Goal: Transaction & Acquisition: Purchase product/service

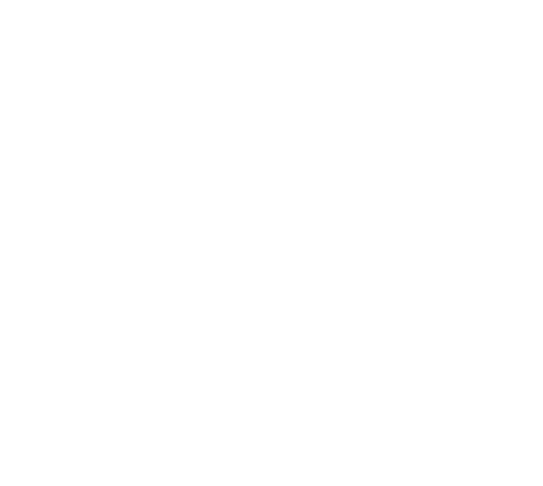
select select "**********"
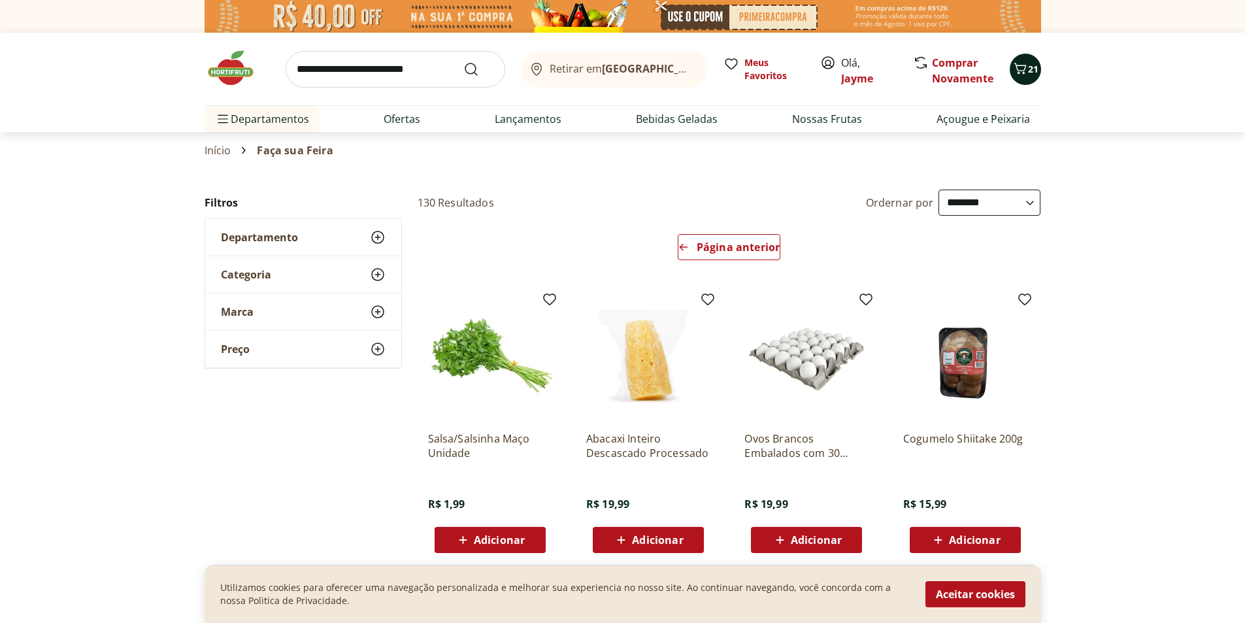
click at [542, 72] on span "21" at bounding box center [1033, 69] width 10 height 12
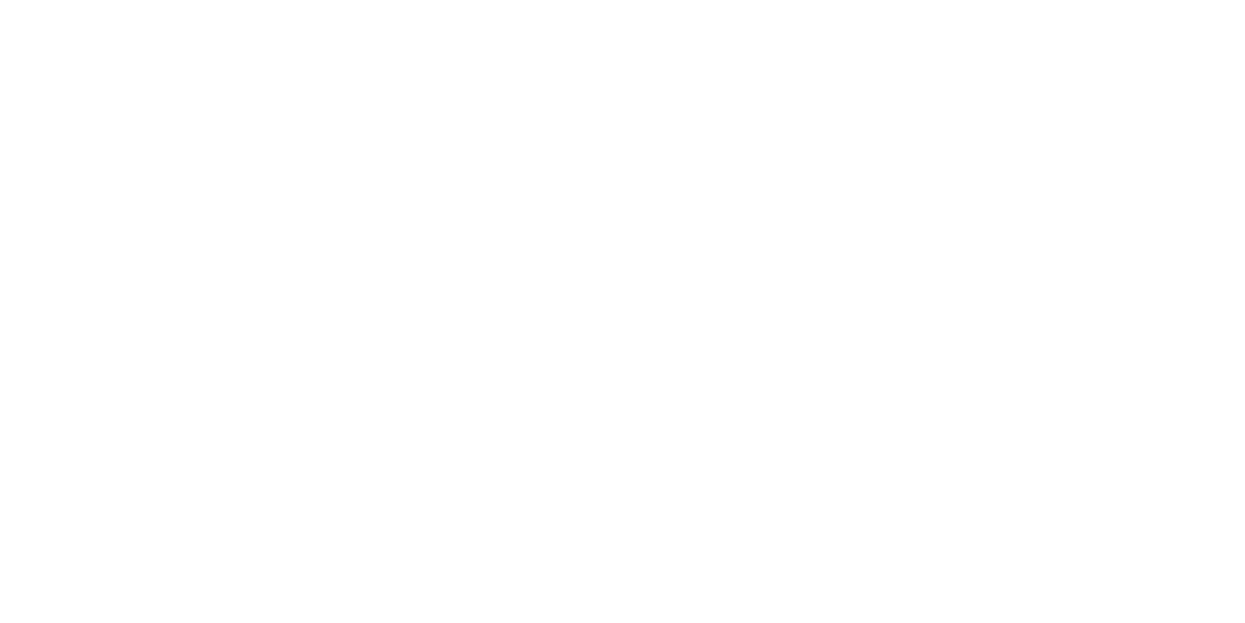
select select "**********"
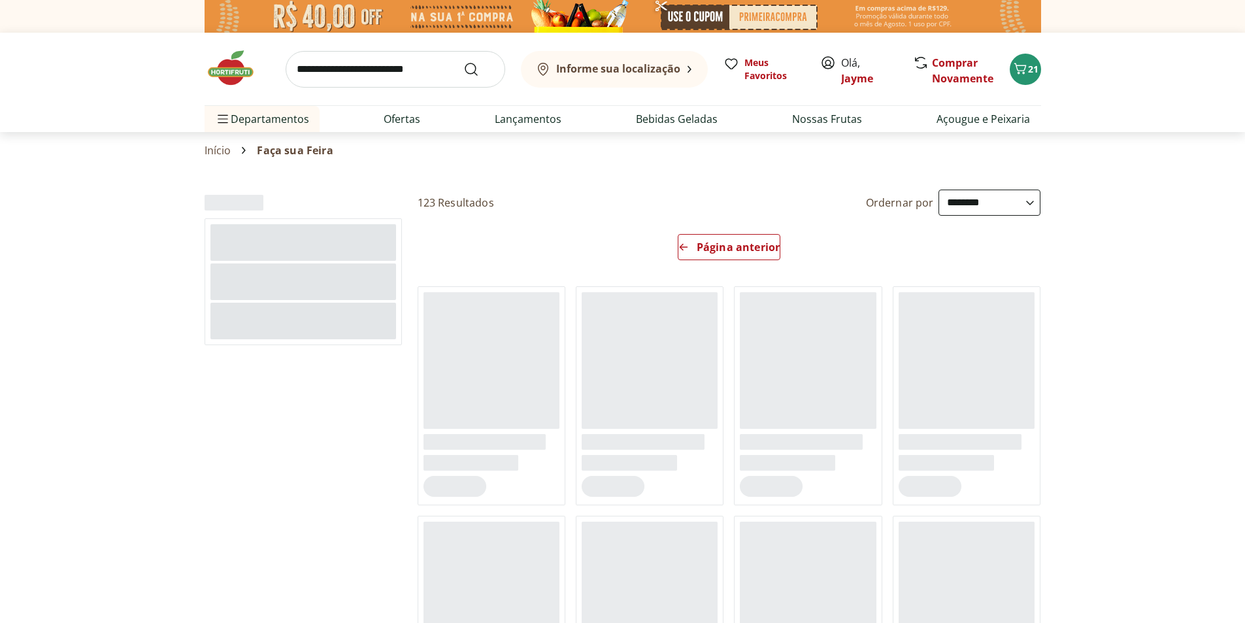
select select "**********"
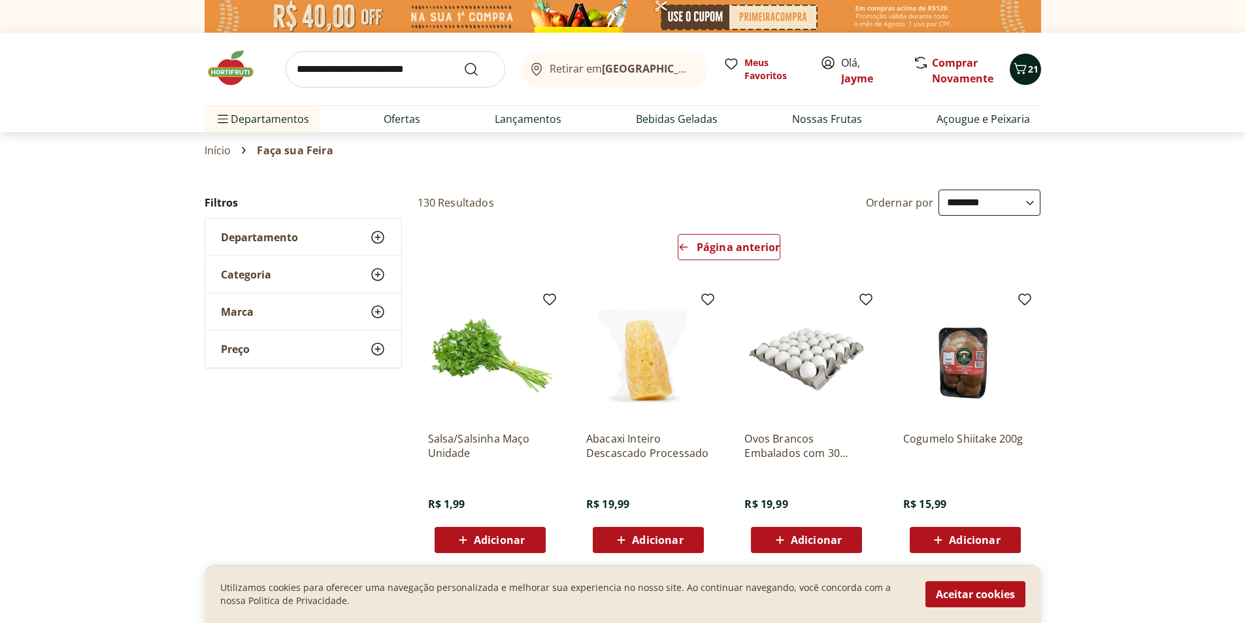
click at [1020, 74] on icon "Carrinho" at bounding box center [1021, 69] width 16 height 16
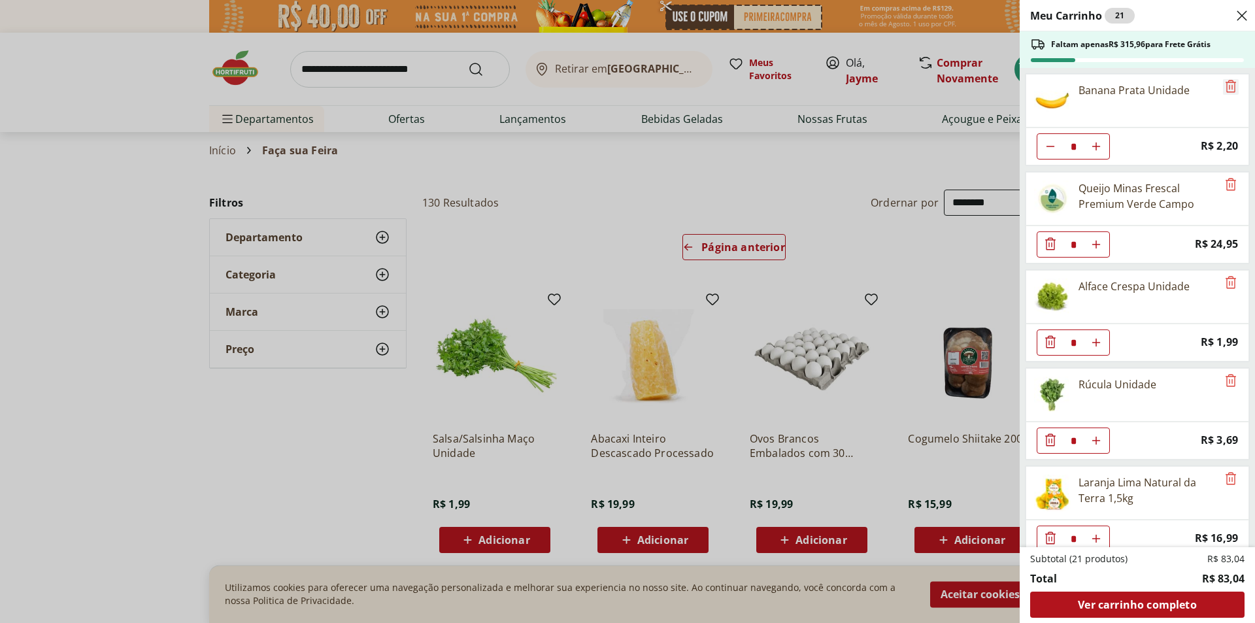
click at [1227, 87] on icon "Remove" at bounding box center [1231, 86] width 10 height 12
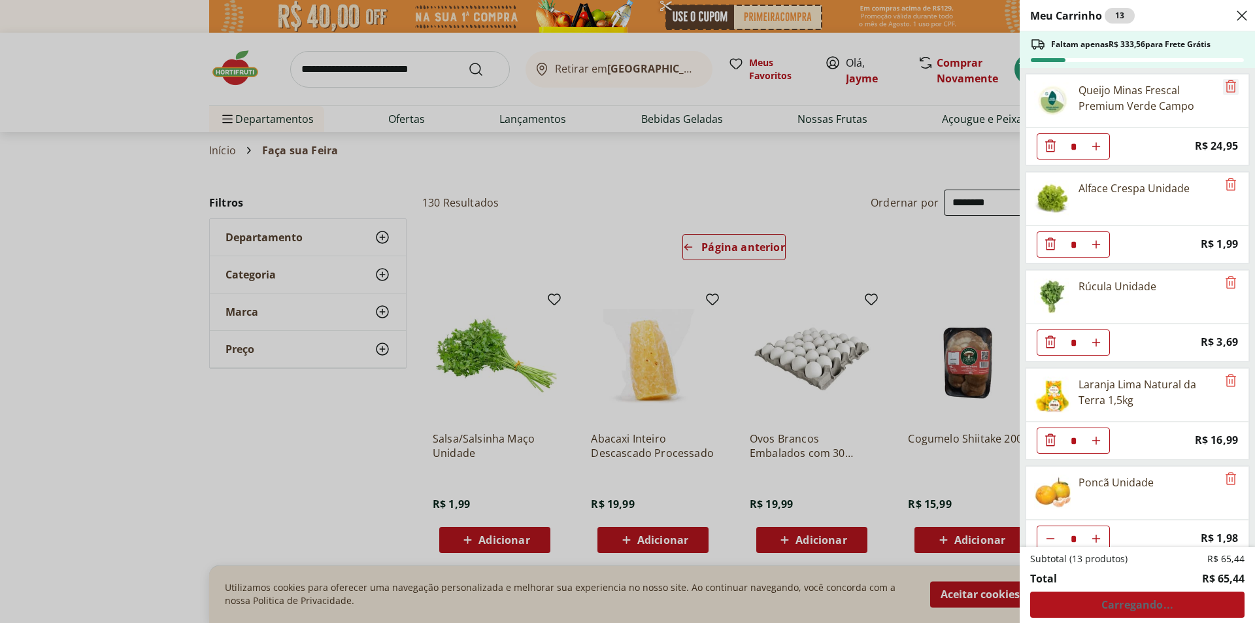
click at [1227, 87] on icon "Remove" at bounding box center [1231, 86] width 10 height 12
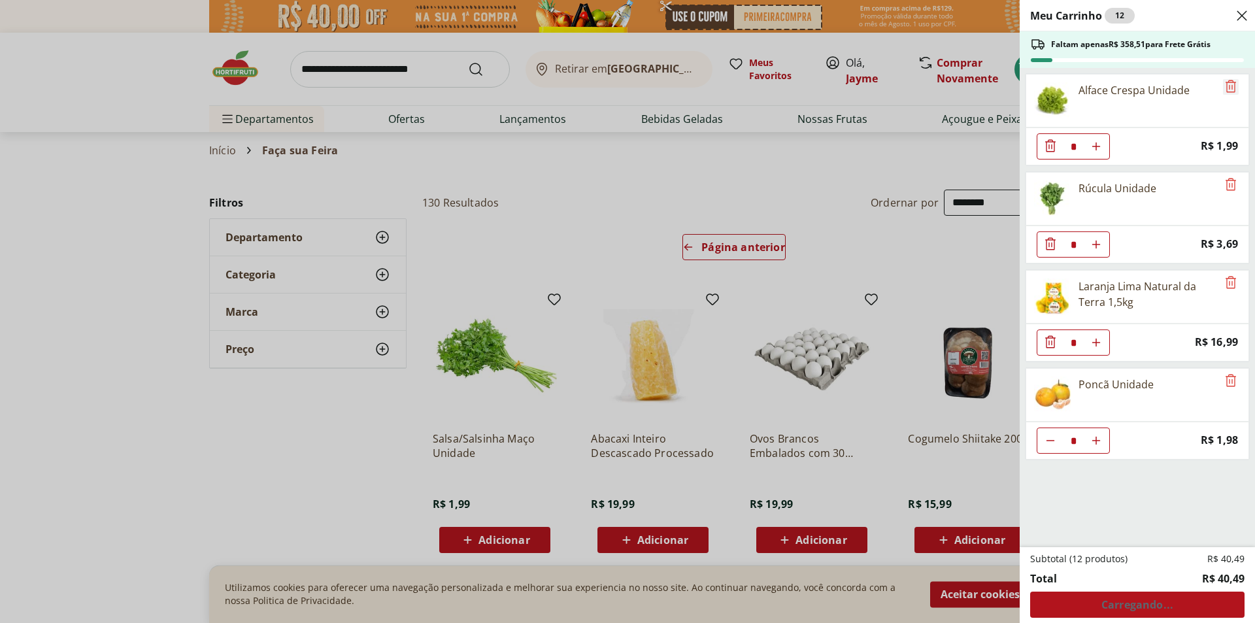
click at [1227, 87] on icon "Remove" at bounding box center [1231, 86] width 10 height 12
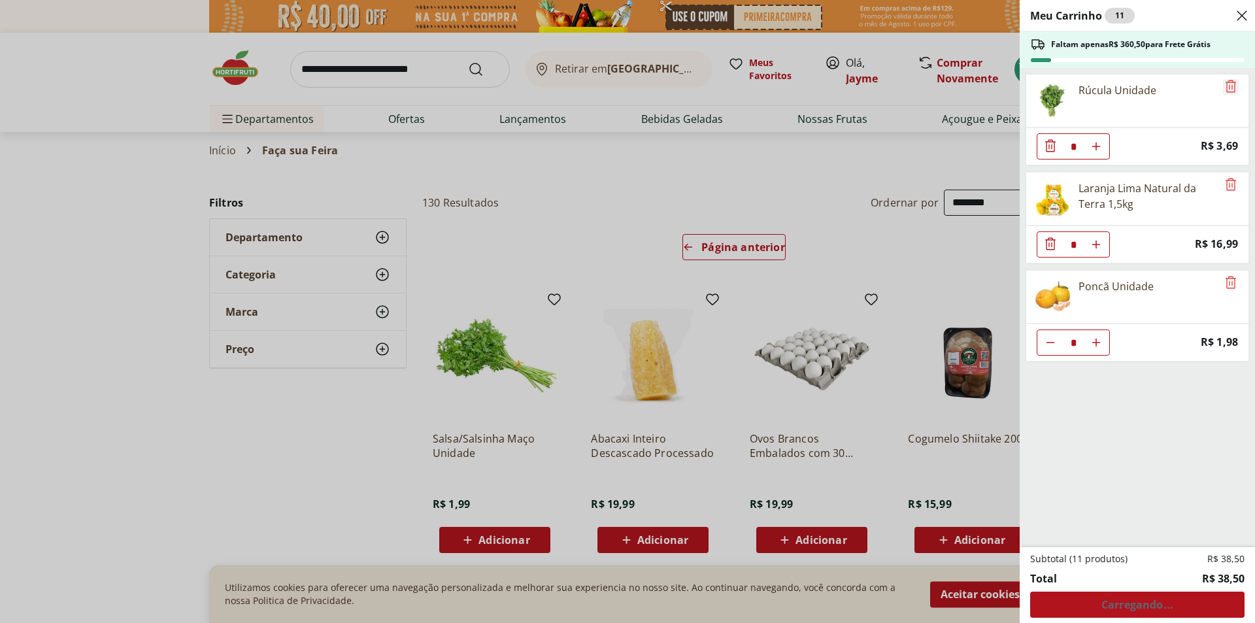
click at [1227, 87] on icon "Remove" at bounding box center [1231, 86] width 10 height 12
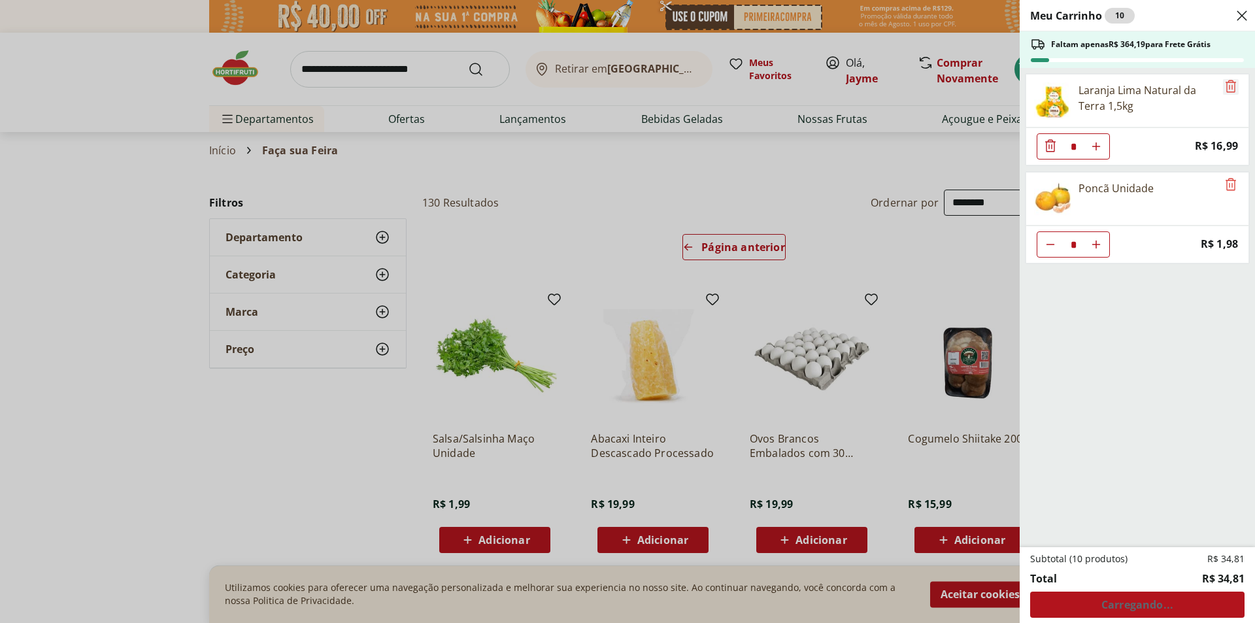
click at [1227, 87] on icon "Remove" at bounding box center [1231, 86] width 10 height 12
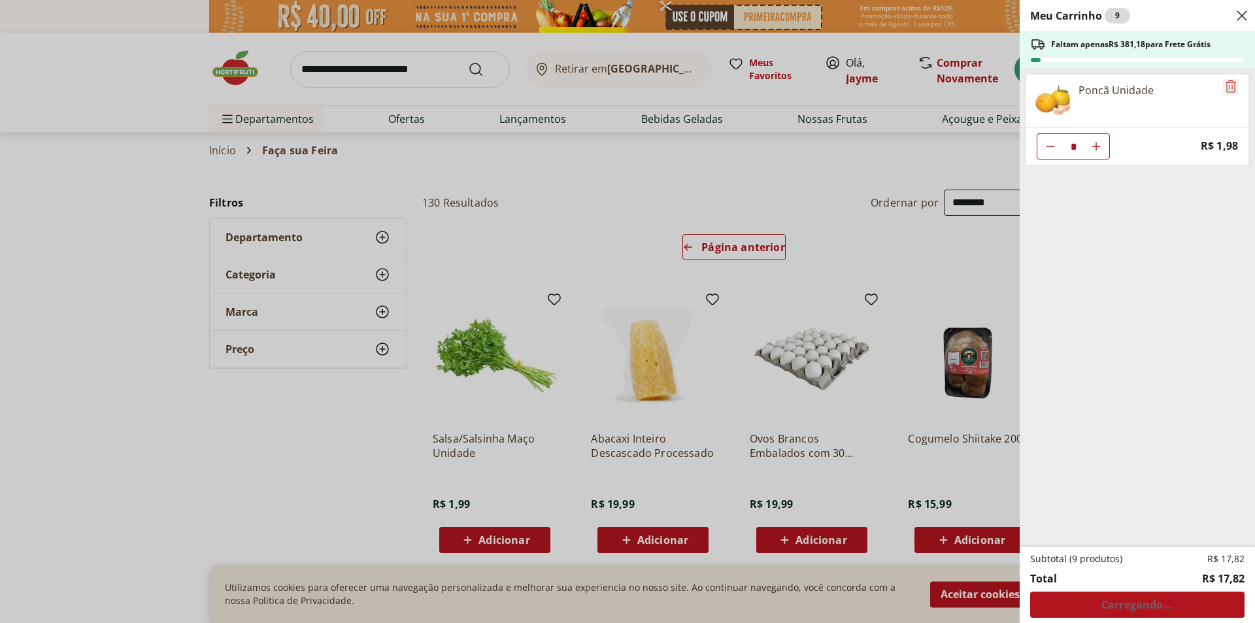
click at [1227, 87] on icon "Remove" at bounding box center [1231, 86] width 10 height 12
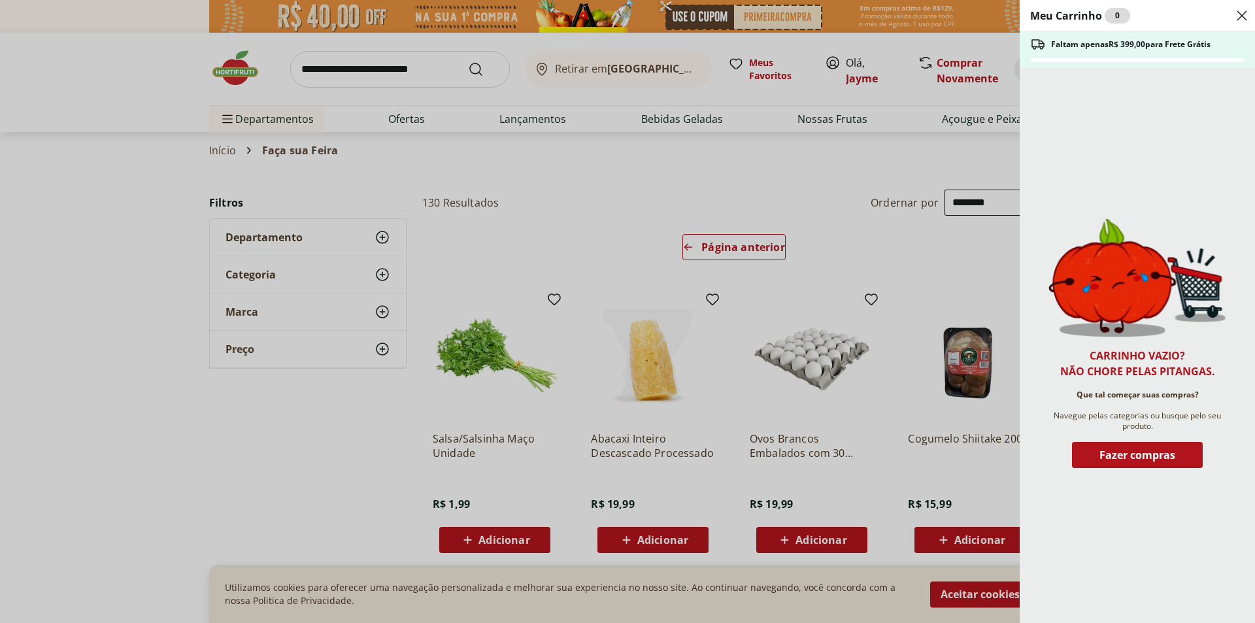
click at [1143, 446] on div "Fazer compras" at bounding box center [1137, 455] width 131 height 26
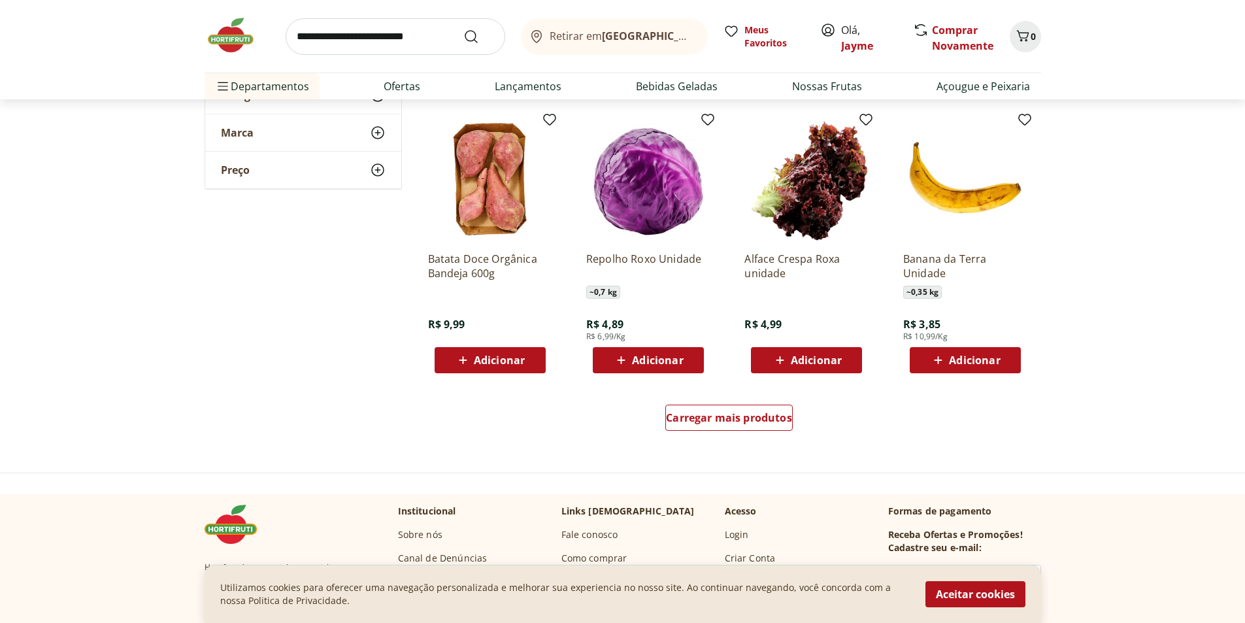
scroll to position [719, 0]
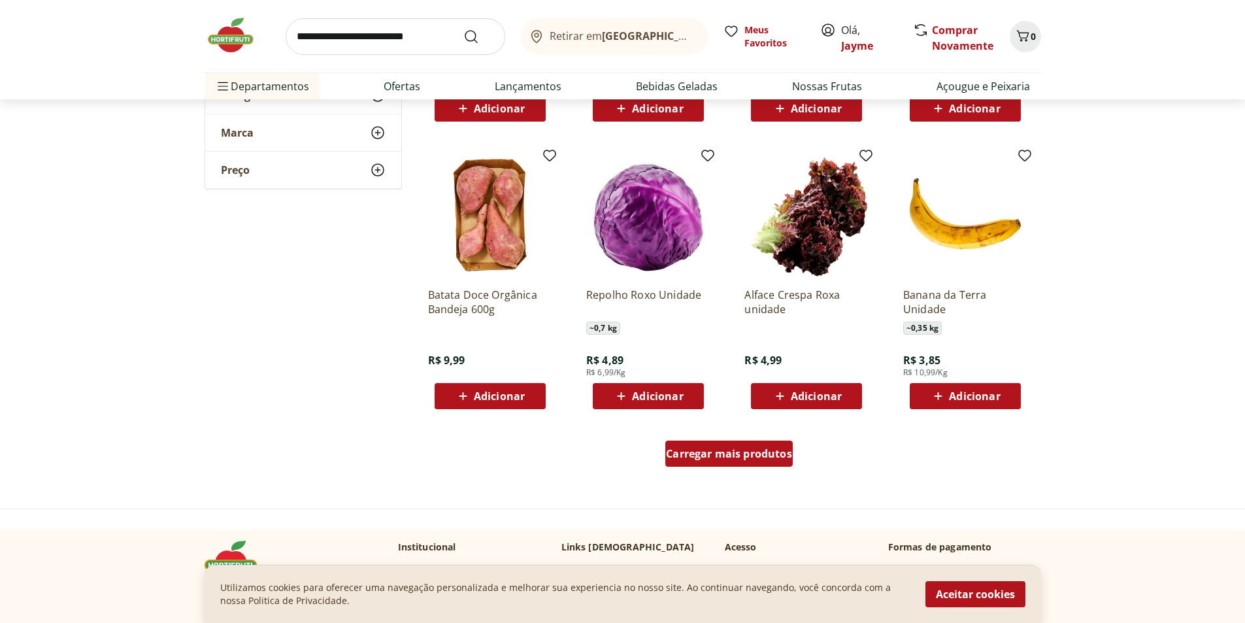
click at [715, 450] on span "Carregar mais produtos" at bounding box center [729, 453] width 126 height 10
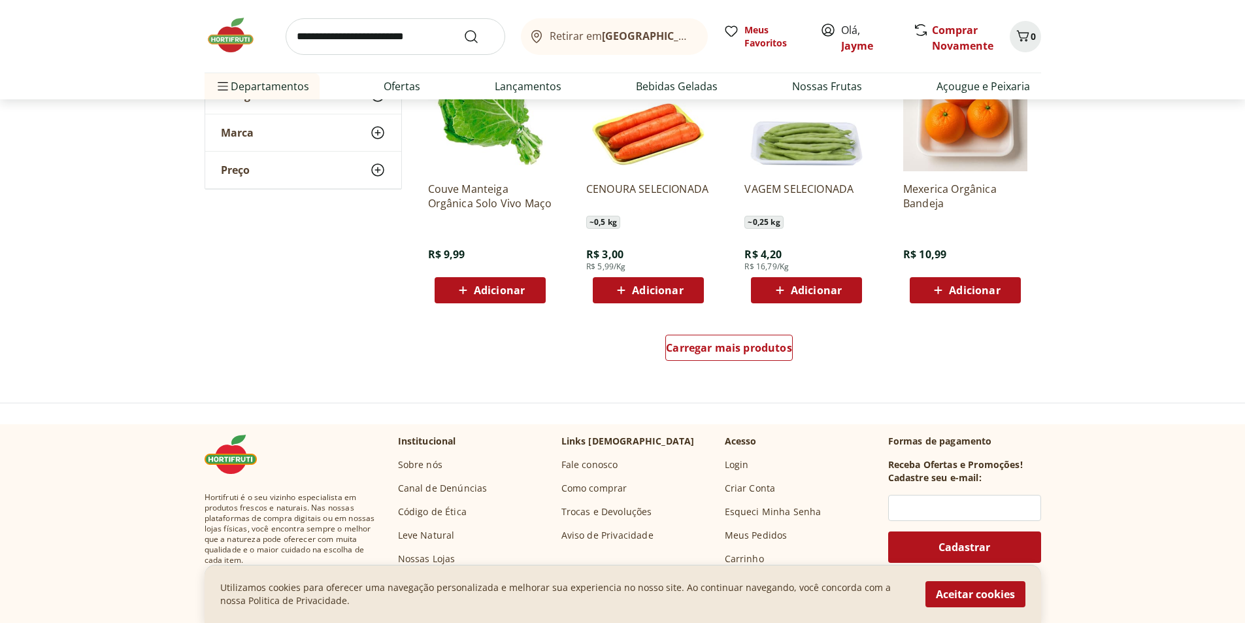
scroll to position [1765, 0]
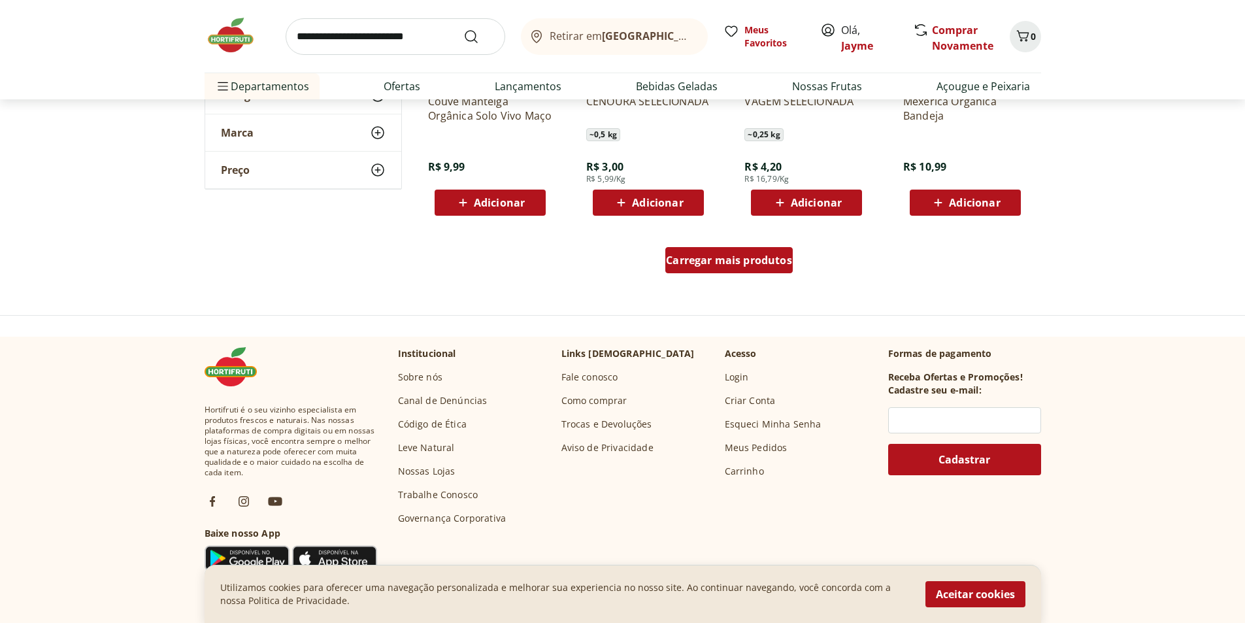
click at [759, 263] on span "Carregar mais produtos" at bounding box center [729, 260] width 126 height 10
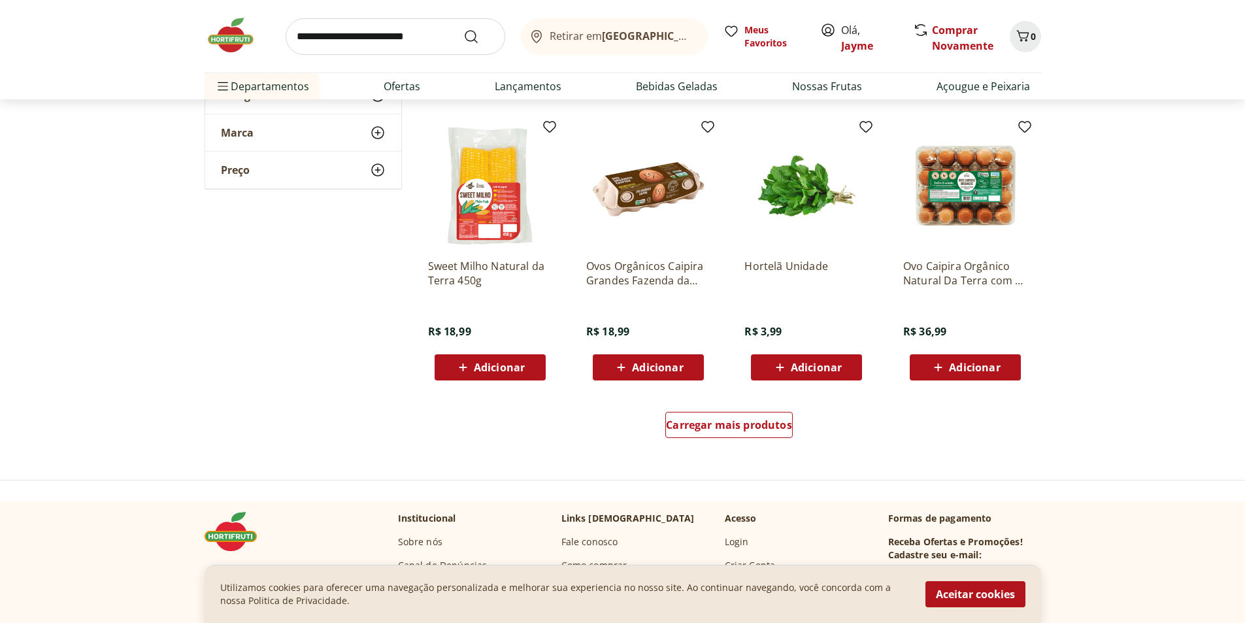
scroll to position [2484, 0]
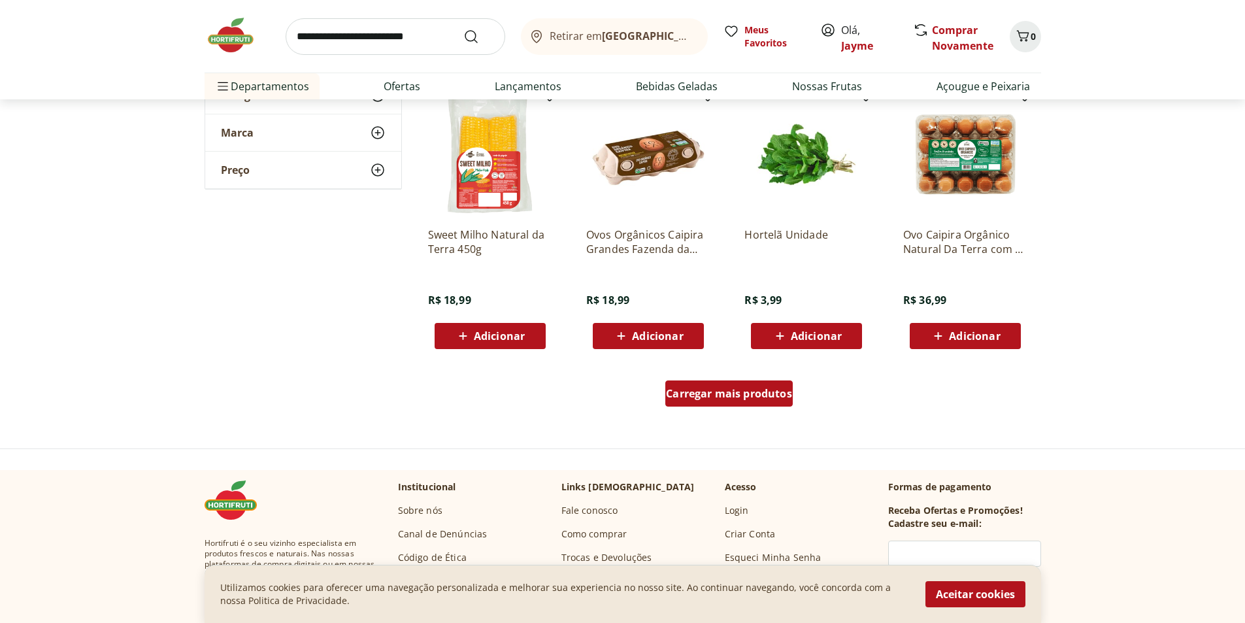
click at [727, 394] on span "Carregar mais produtos" at bounding box center [729, 393] width 126 height 10
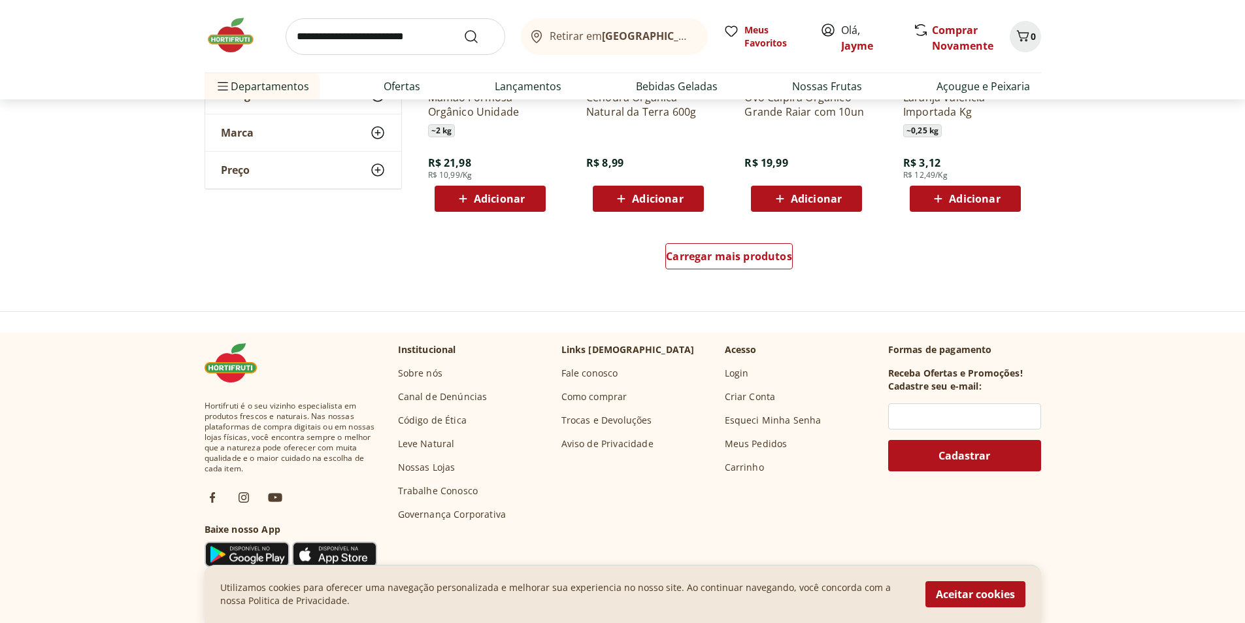
scroll to position [3530, 0]
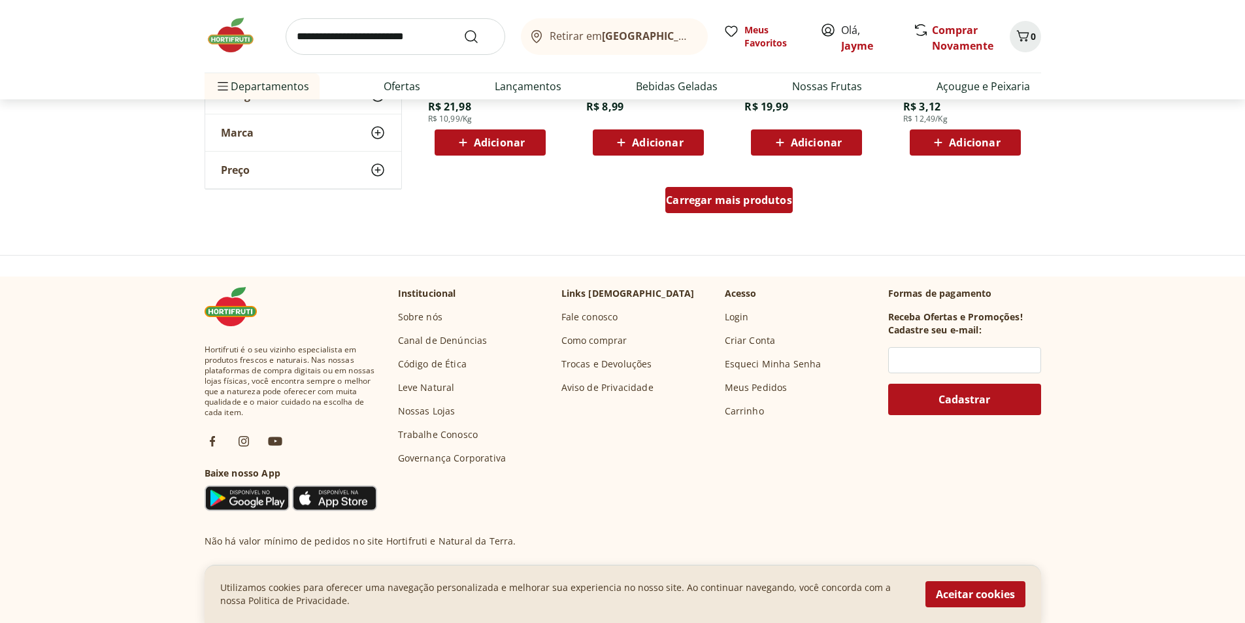
click at [745, 204] on span "Carregar mais produtos" at bounding box center [729, 200] width 126 height 10
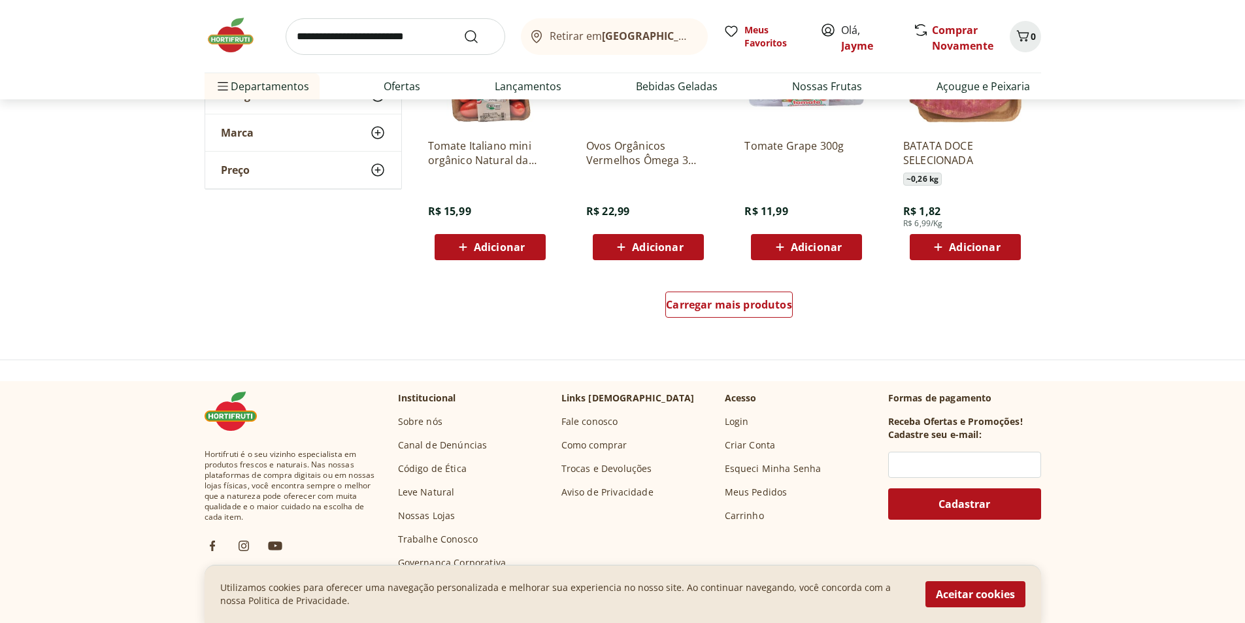
scroll to position [4380, 0]
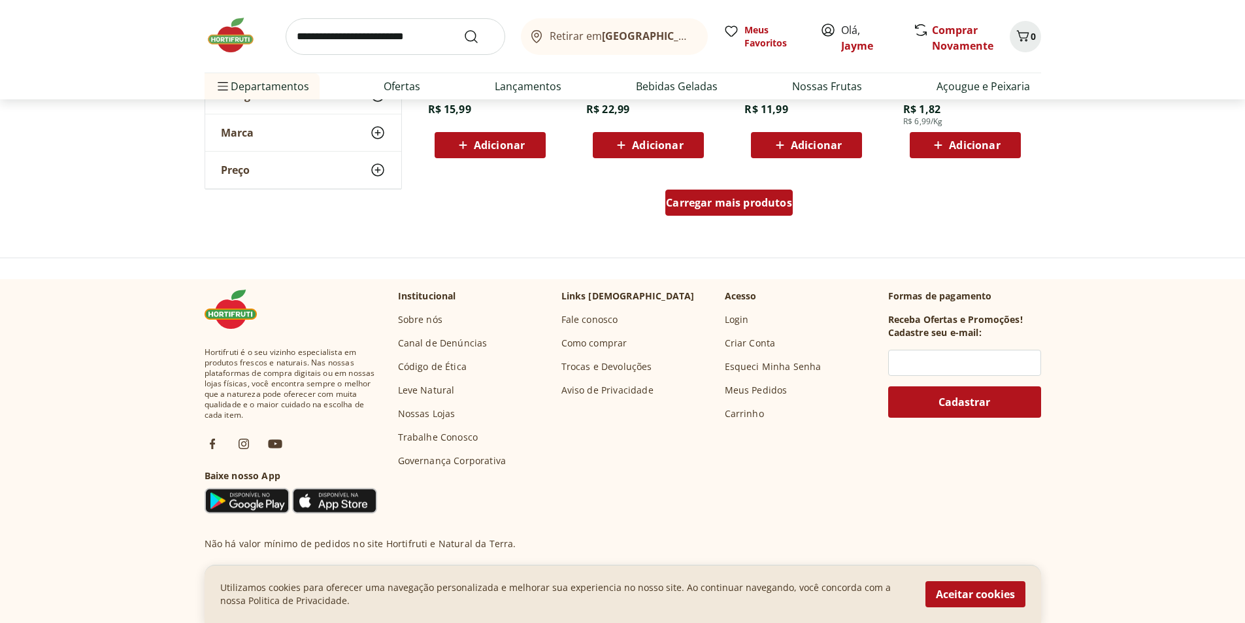
click at [730, 201] on span "Carregar mais produtos" at bounding box center [729, 202] width 126 height 10
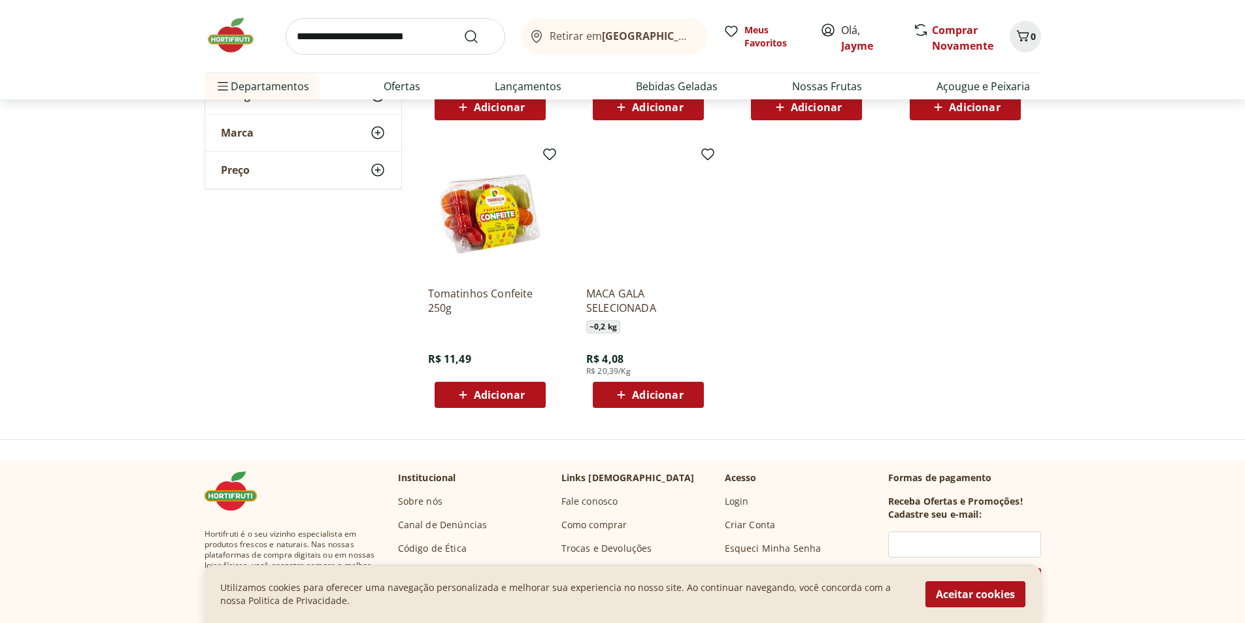
scroll to position [4903, 0]
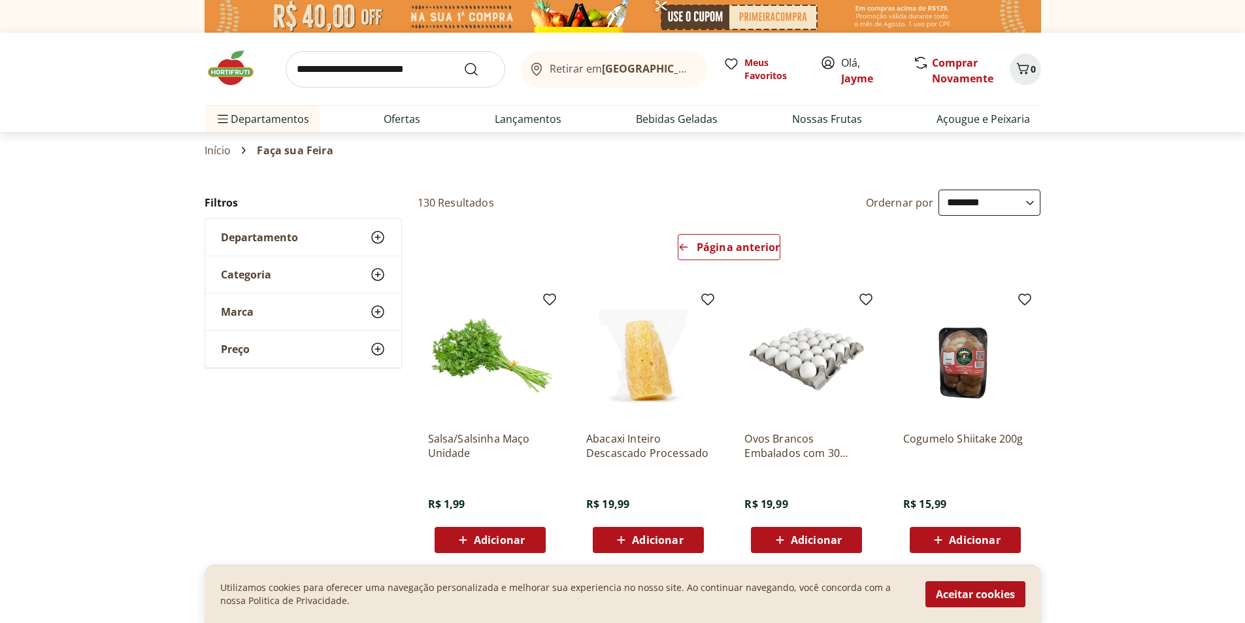
click at [316, 75] on input "search" at bounding box center [396, 69] width 220 height 37
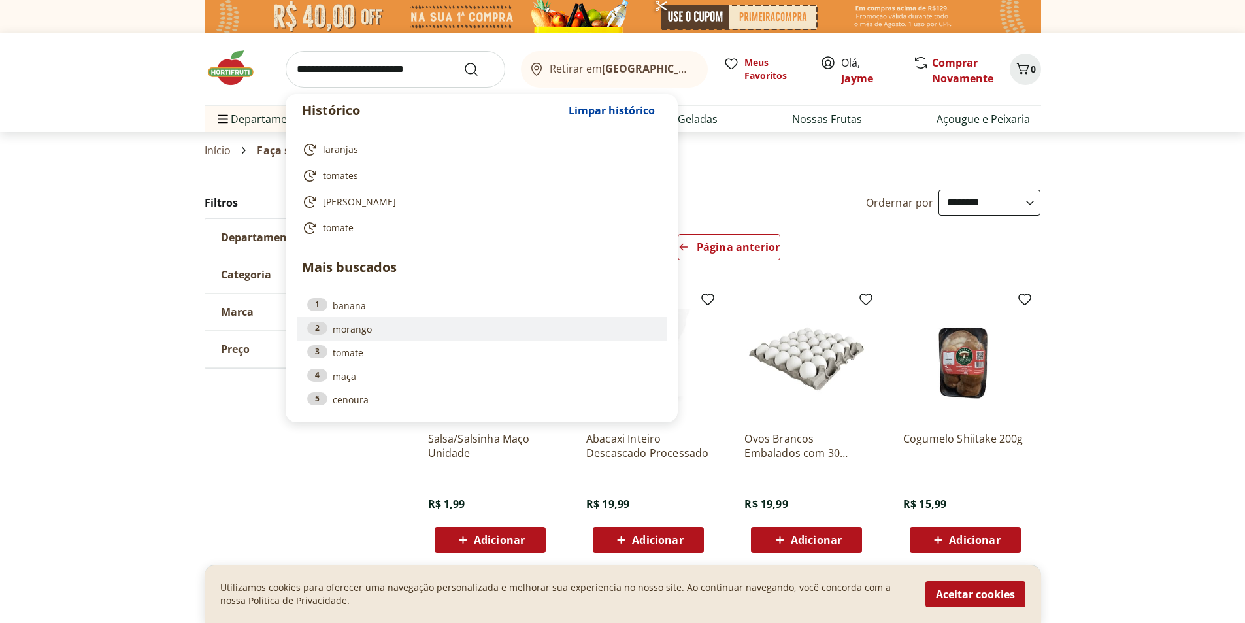
click at [368, 328] on link "2 morango" at bounding box center [481, 329] width 349 height 14
type input "*******"
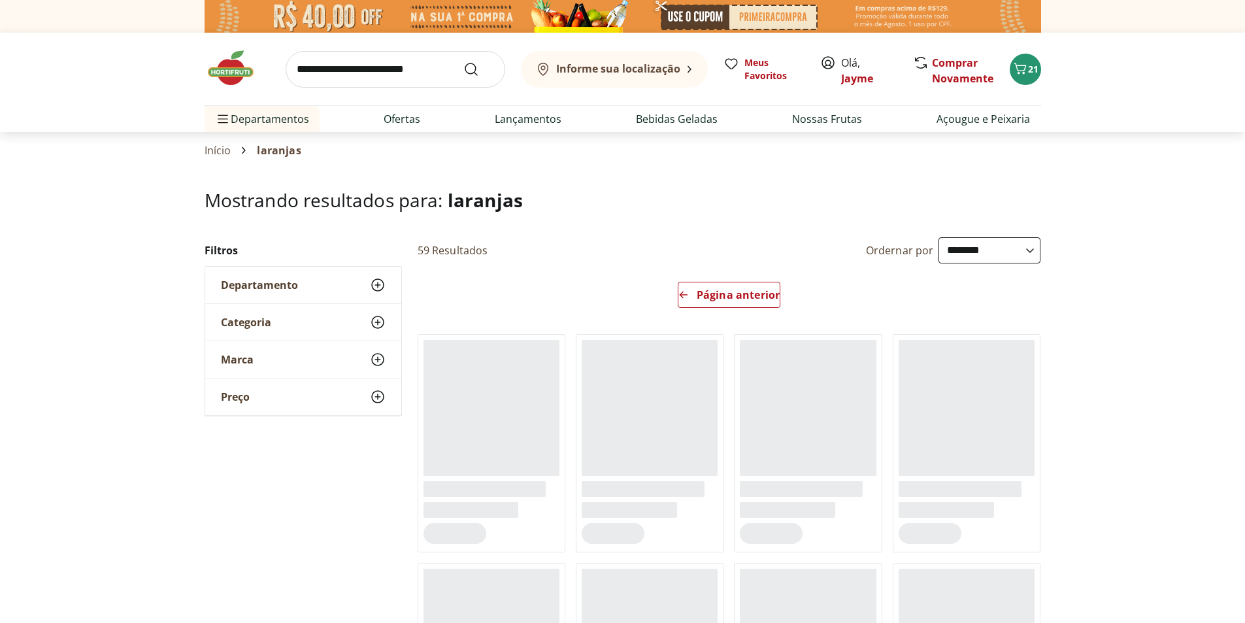
select select "**********"
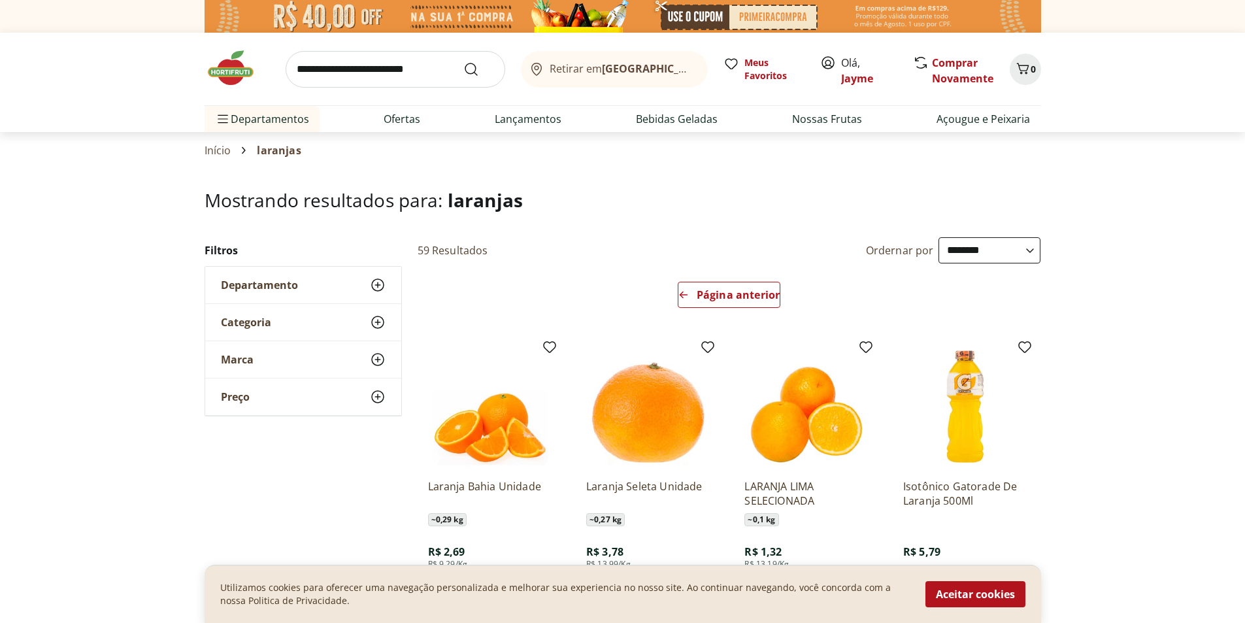
click at [225, 68] on img at bounding box center [237, 67] width 65 height 39
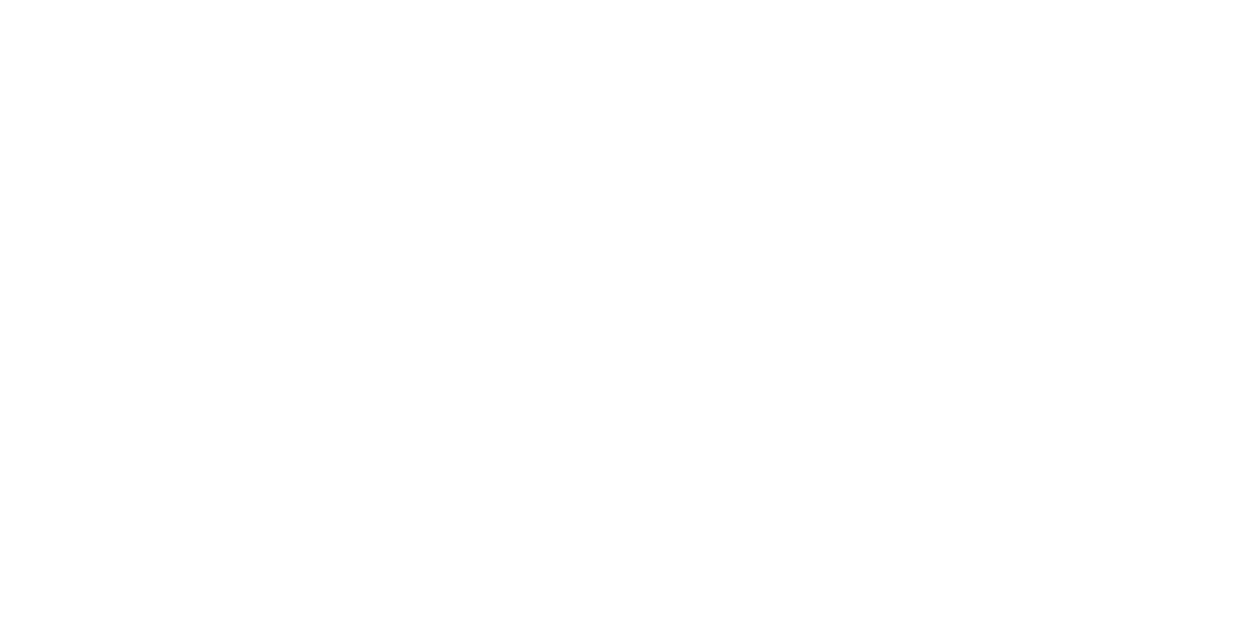
select select "**********"
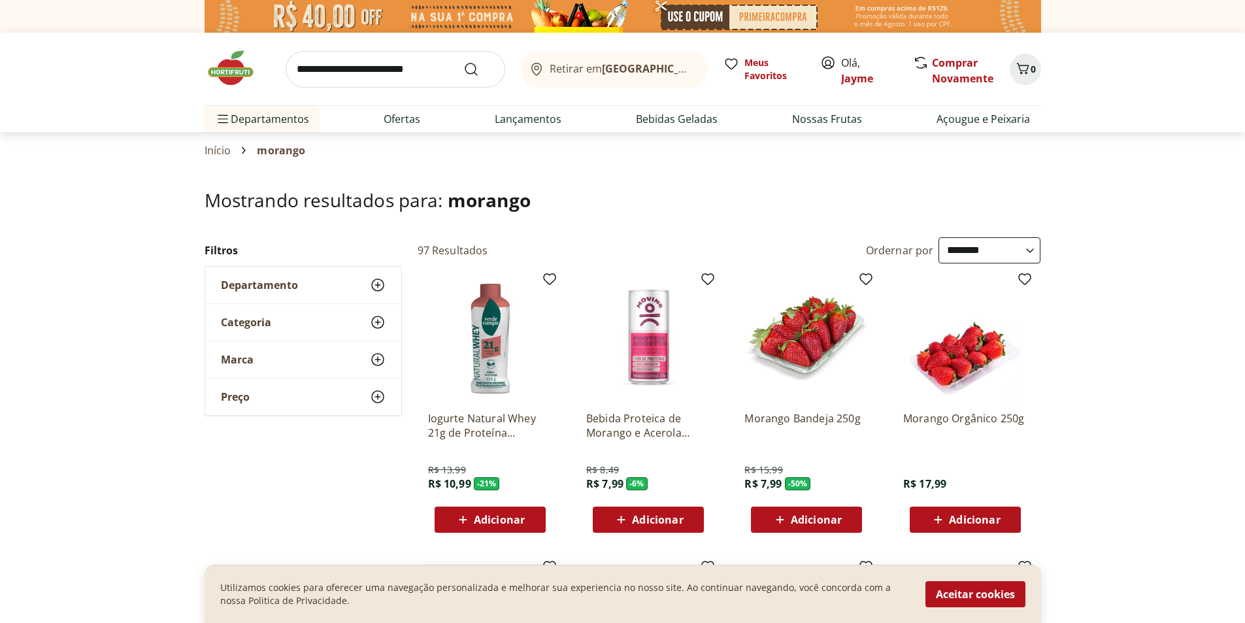
click at [795, 520] on span "Adicionar" at bounding box center [816, 519] width 51 height 10
click at [224, 71] on img at bounding box center [237, 67] width 65 height 39
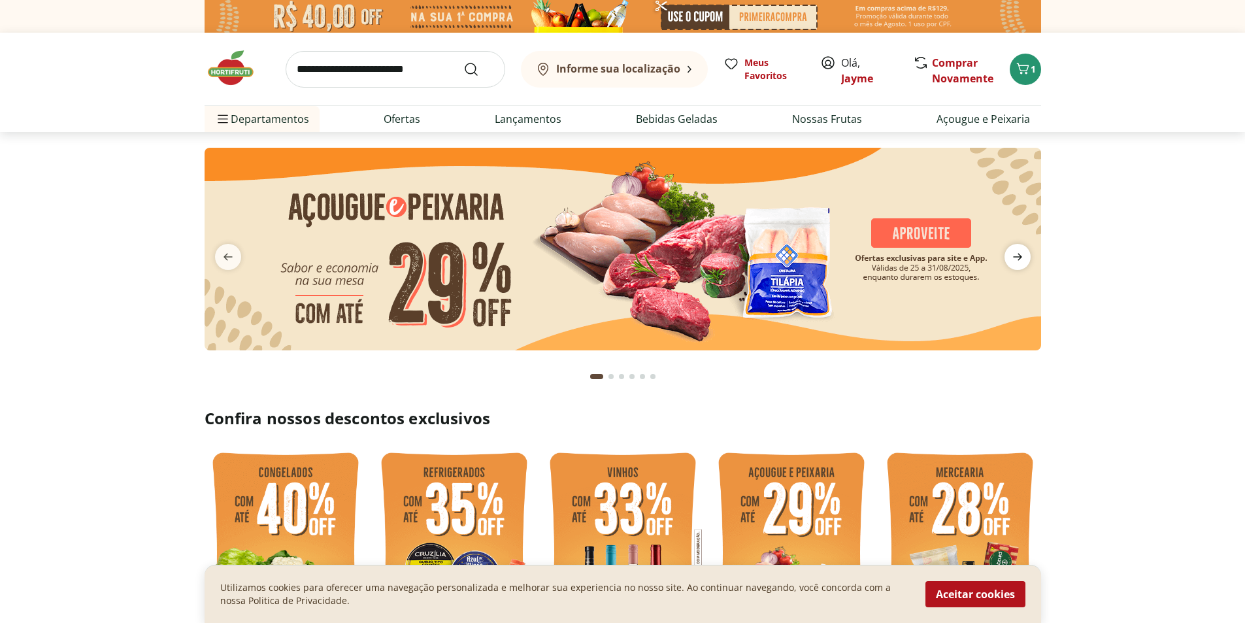
click at [1012, 258] on icon "next" at bounding box center [1018, 257] width 16 height 16
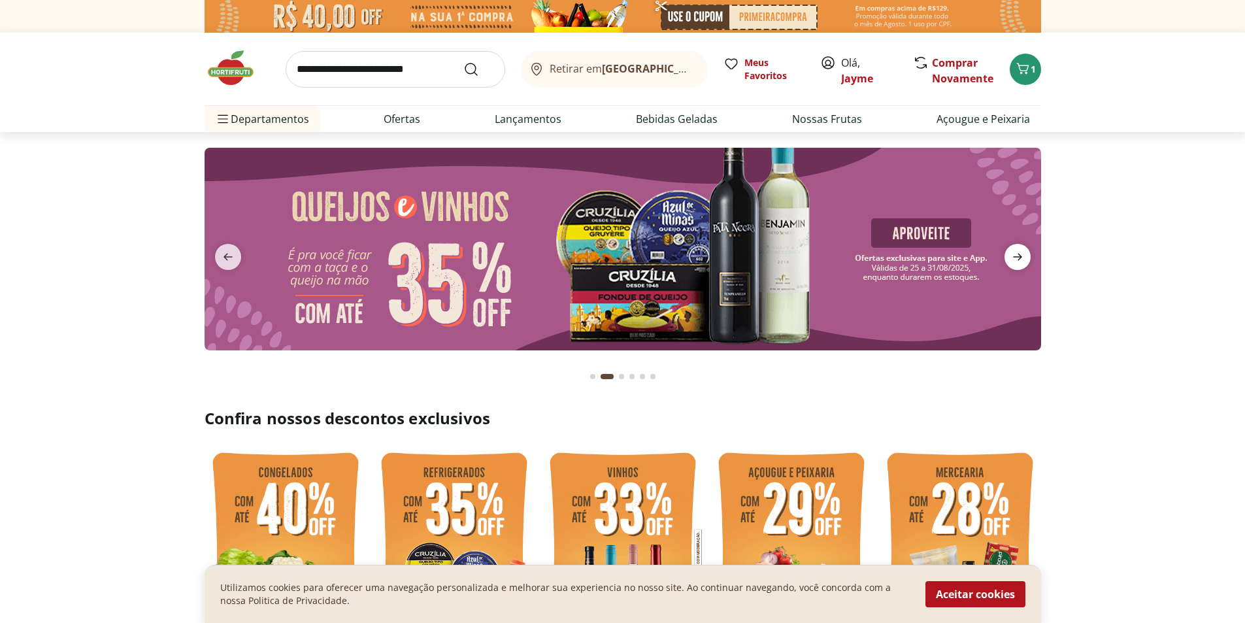
click at [1017, 259] on icon "next" at bounding box center [1018, 257] width 16 height 16
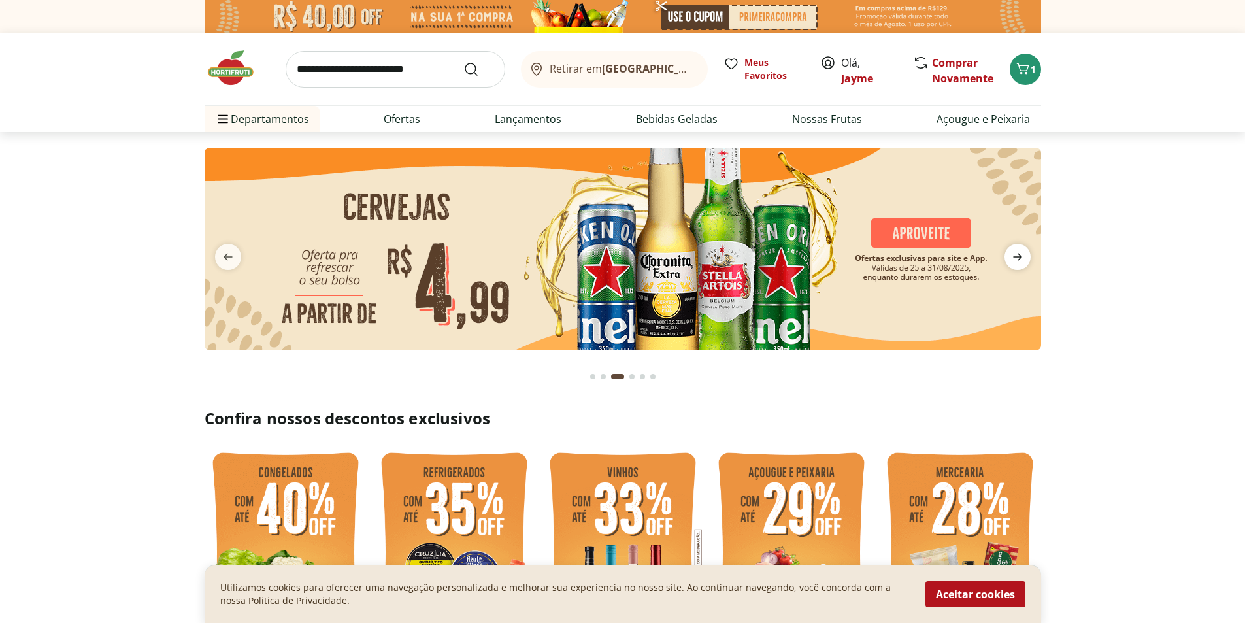
click at [1017, 259] on icon "next" at bounding box center [1018, 257] width 16 height 16
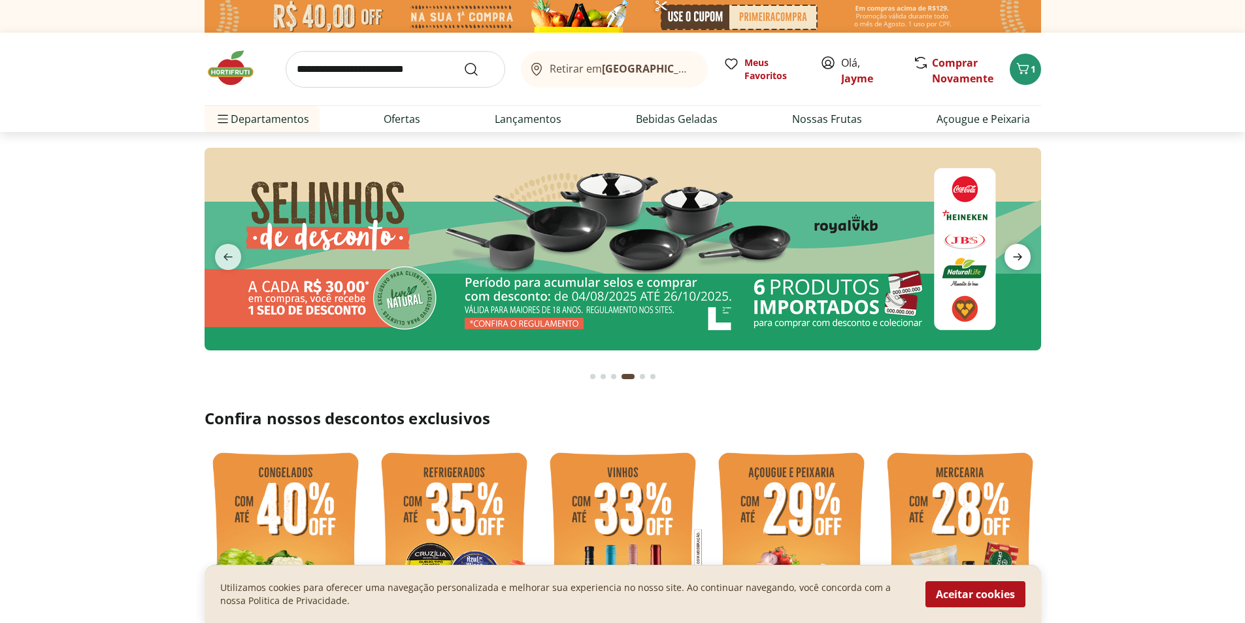
click at [1017, 259] on icon "next" at bounding box center [1018, 257] width 16 height 16
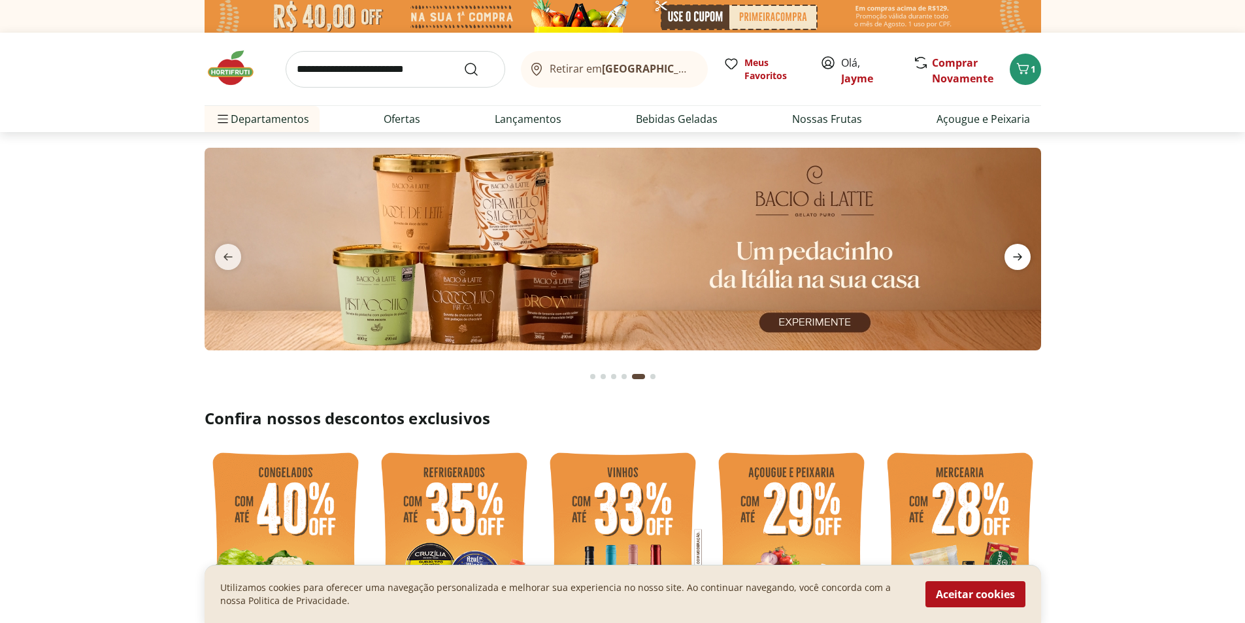
click at [1017, 259] on icon "next" at bounding box center [1018, 257] width 16 height 16
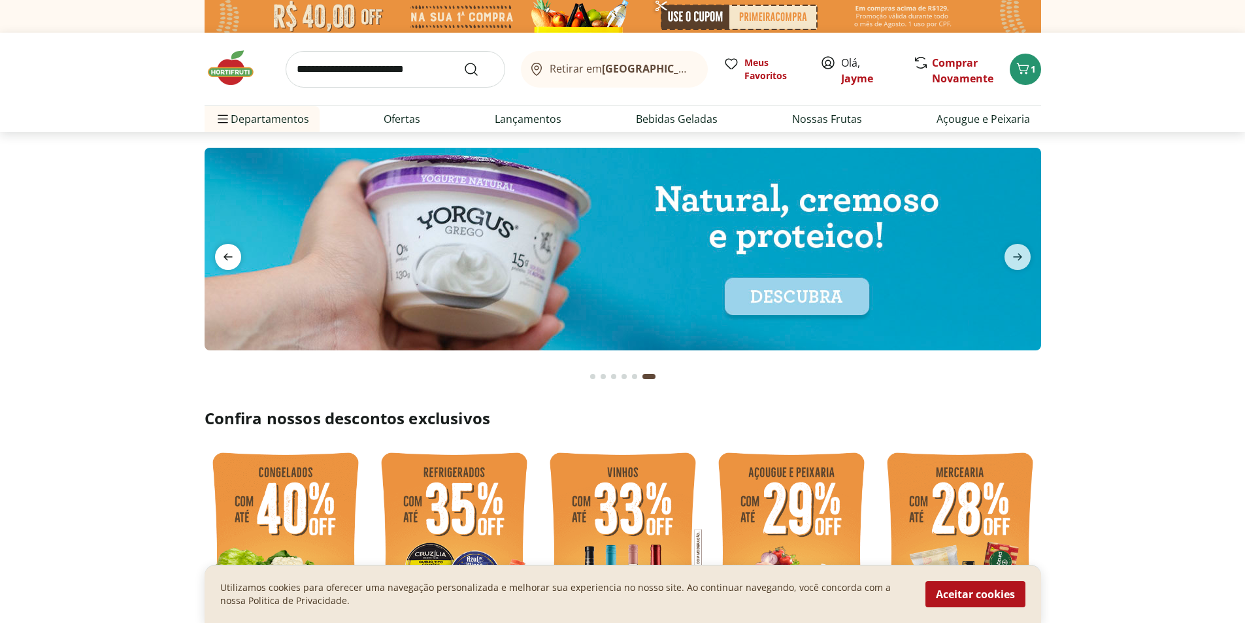
click at [229, 260] on icon "previous" at bounding box center [228, 257] width 16 height 16
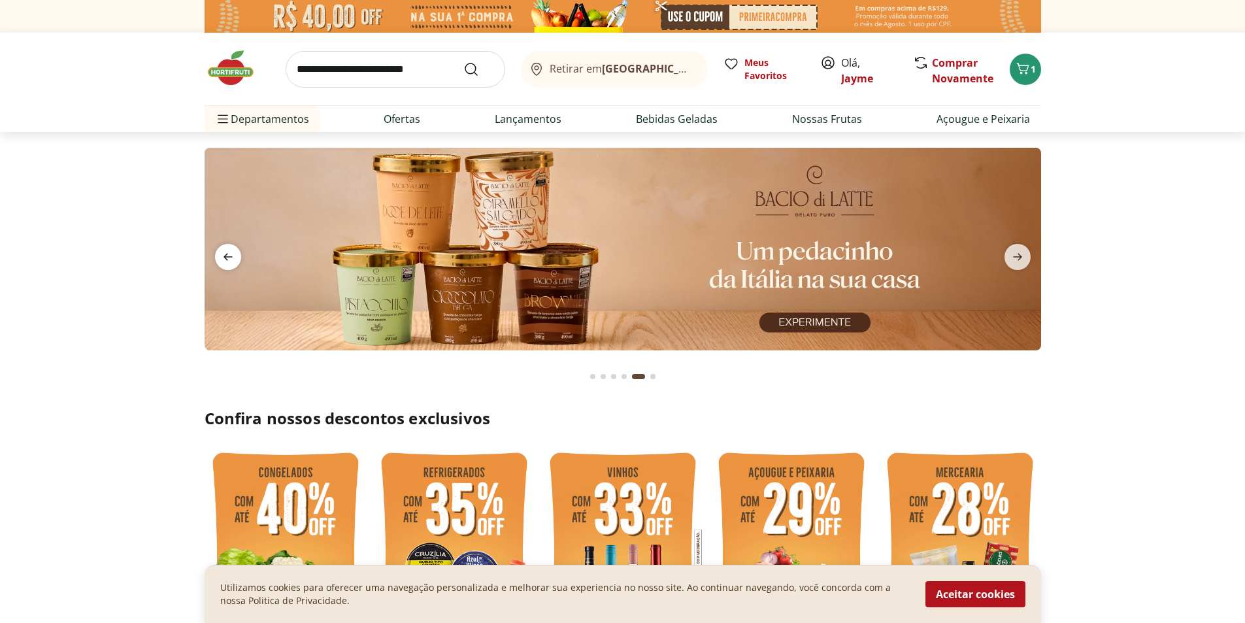
click at [229, 260] on icon "previous" at bounding box center [228, 257] width 16 height 16
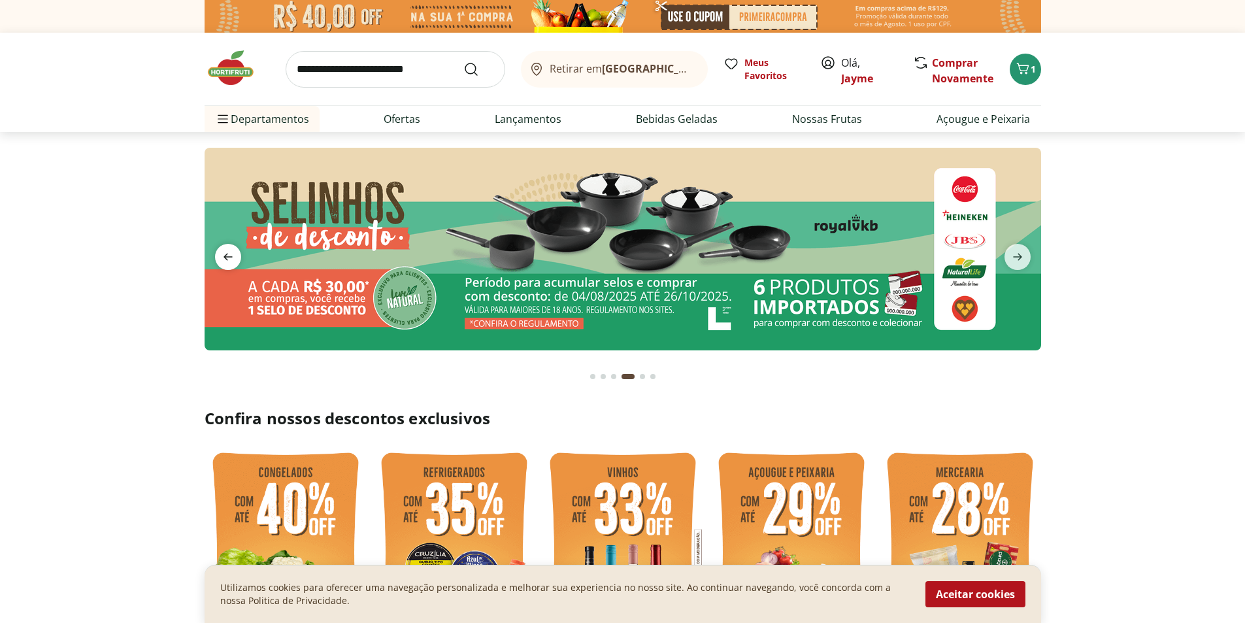
click at [229, 260] on icon "previous" at bounding box center [228, 257] width 16 height 16
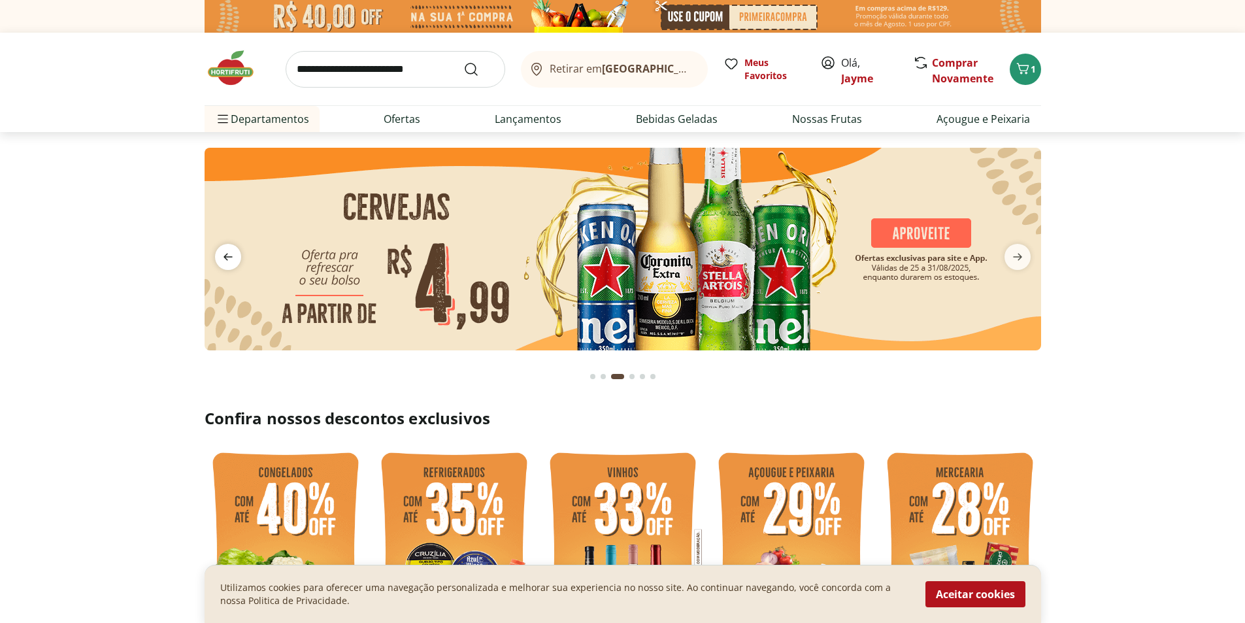
click at [229, 260] on icon "previous" at bounding box center [228, 257] width 16 height 16
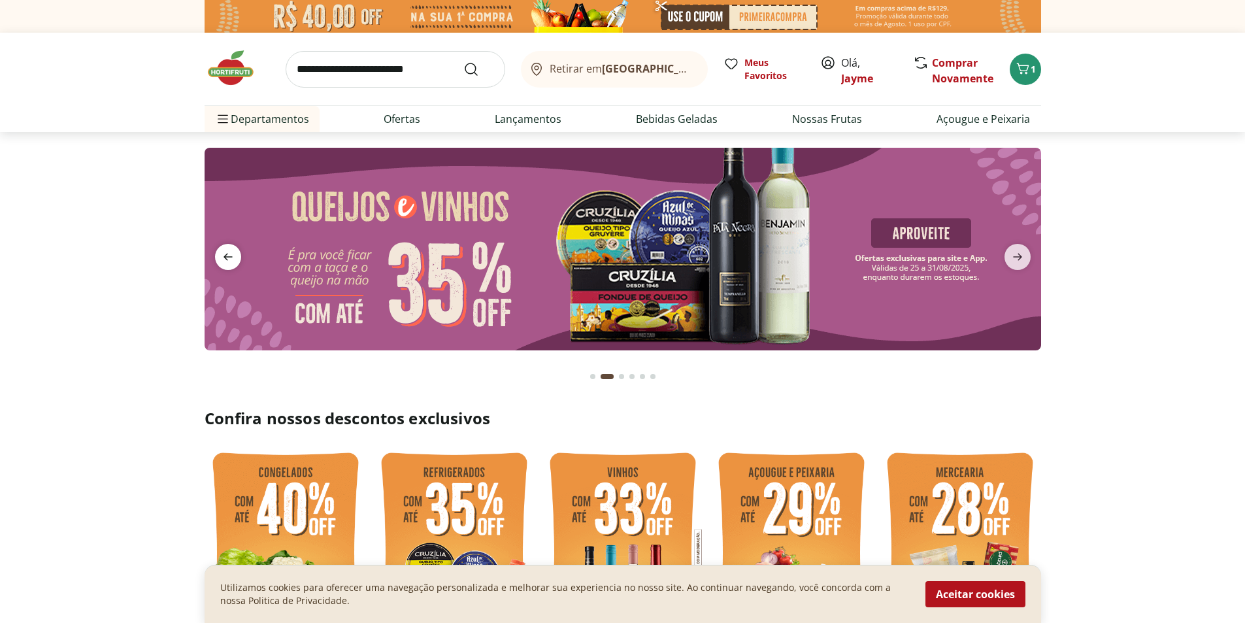
click at [229, 260] on icon "previous" at bounding box center [228, 257] width 16 height 16
